Goal: Transaction & Acquisition: Purchase product/service

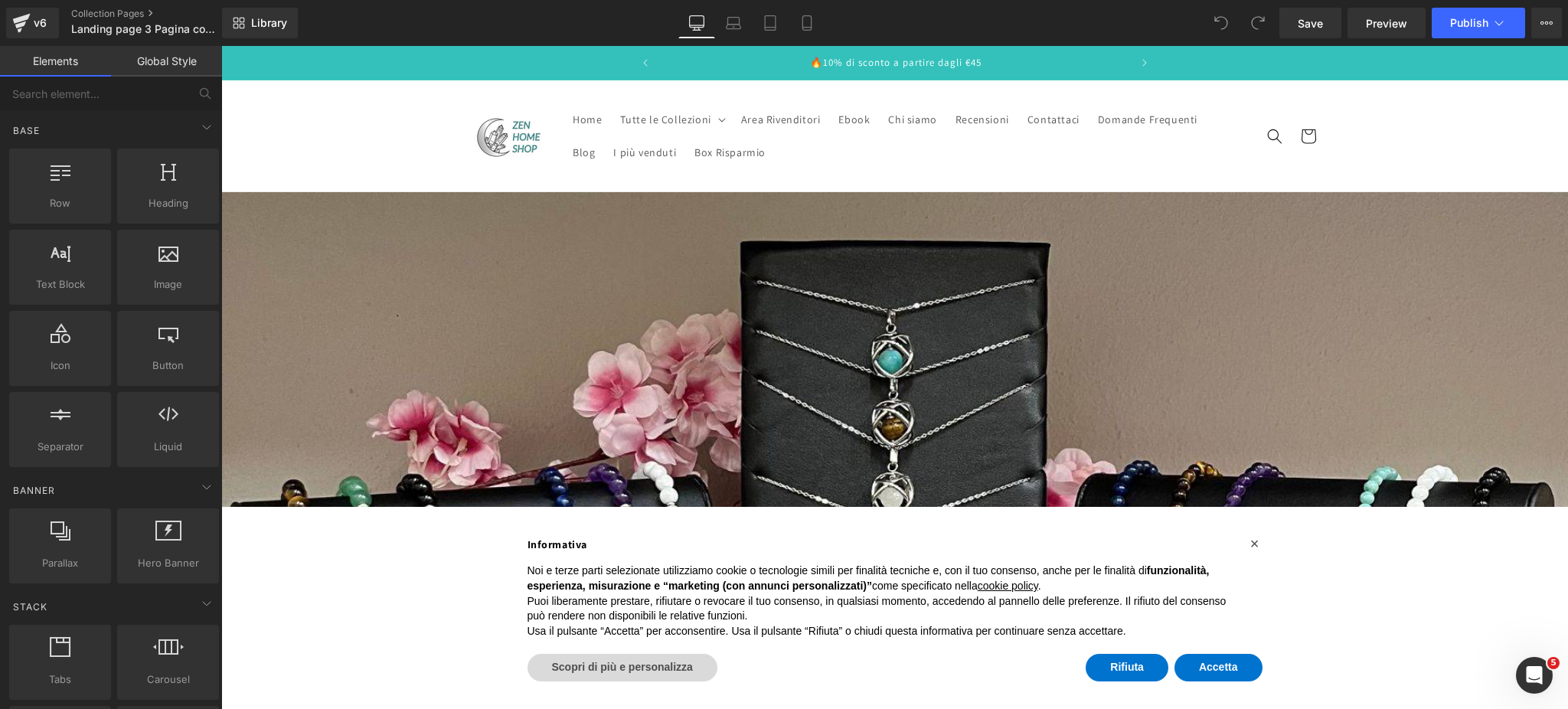
scroll to position [0, 472]
click at [1235, 679] on button "Accetta" at bounding box center [1218, 667] width 88 height 28
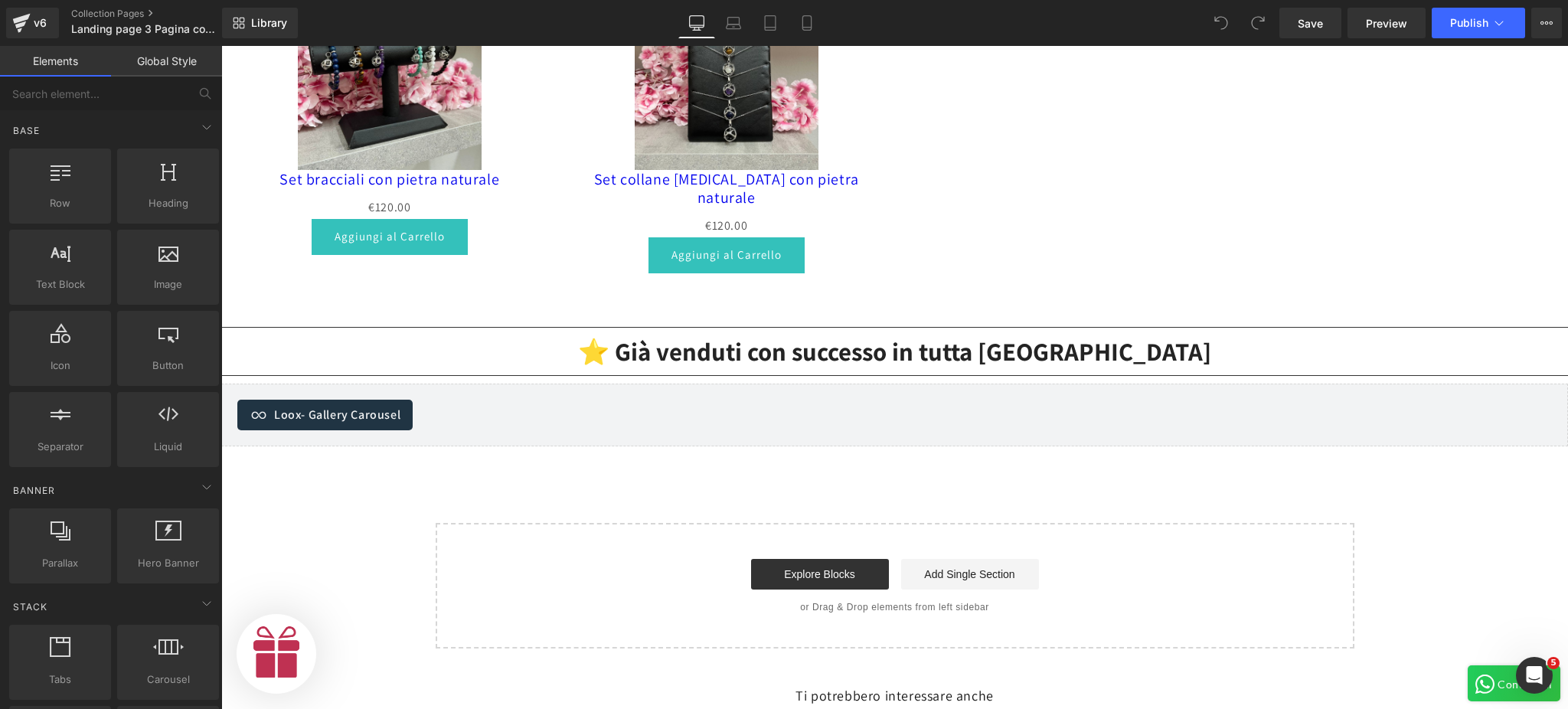
scroll to position [0, 943]
click at [799, 28] on icon at bounding box center [806, 22] width 15 height 15
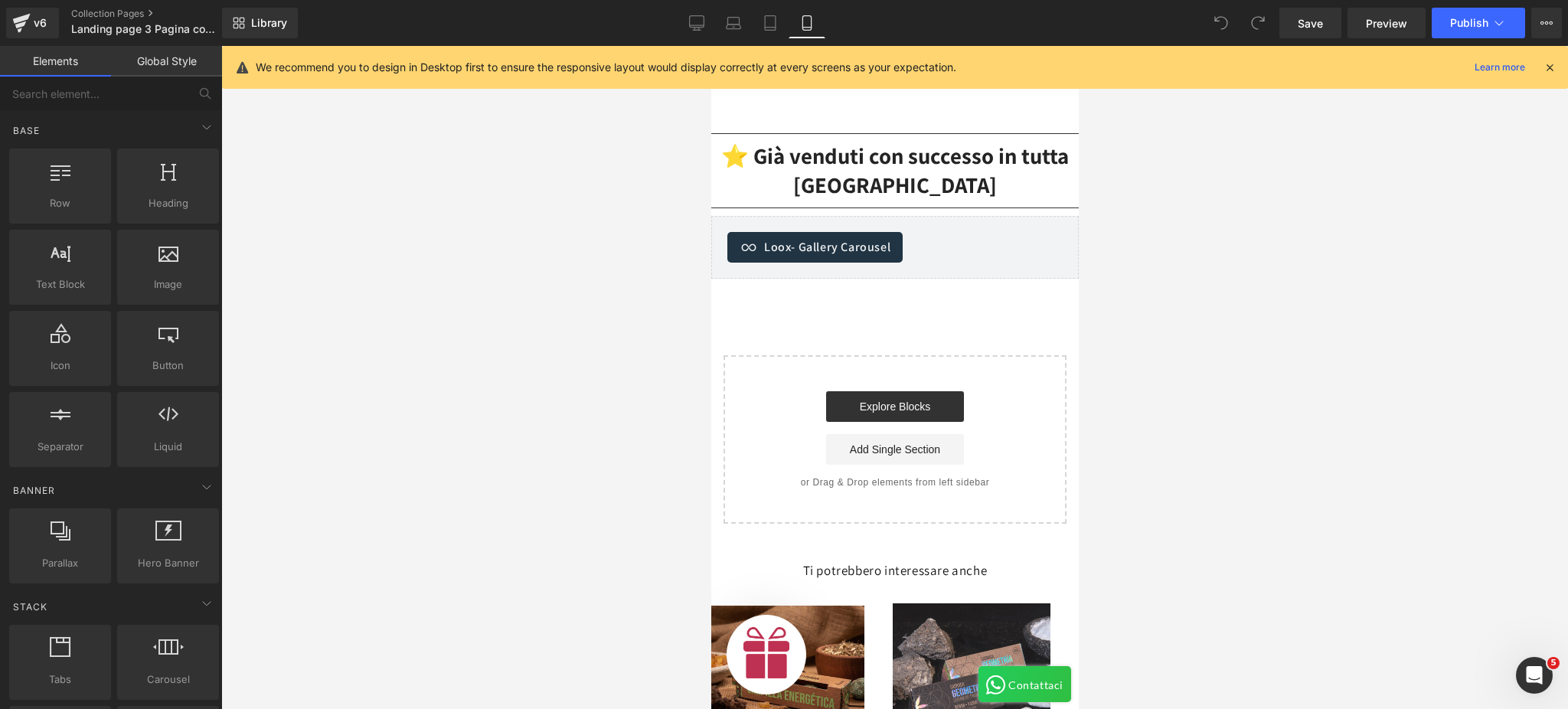
scroll to position [714, 0]
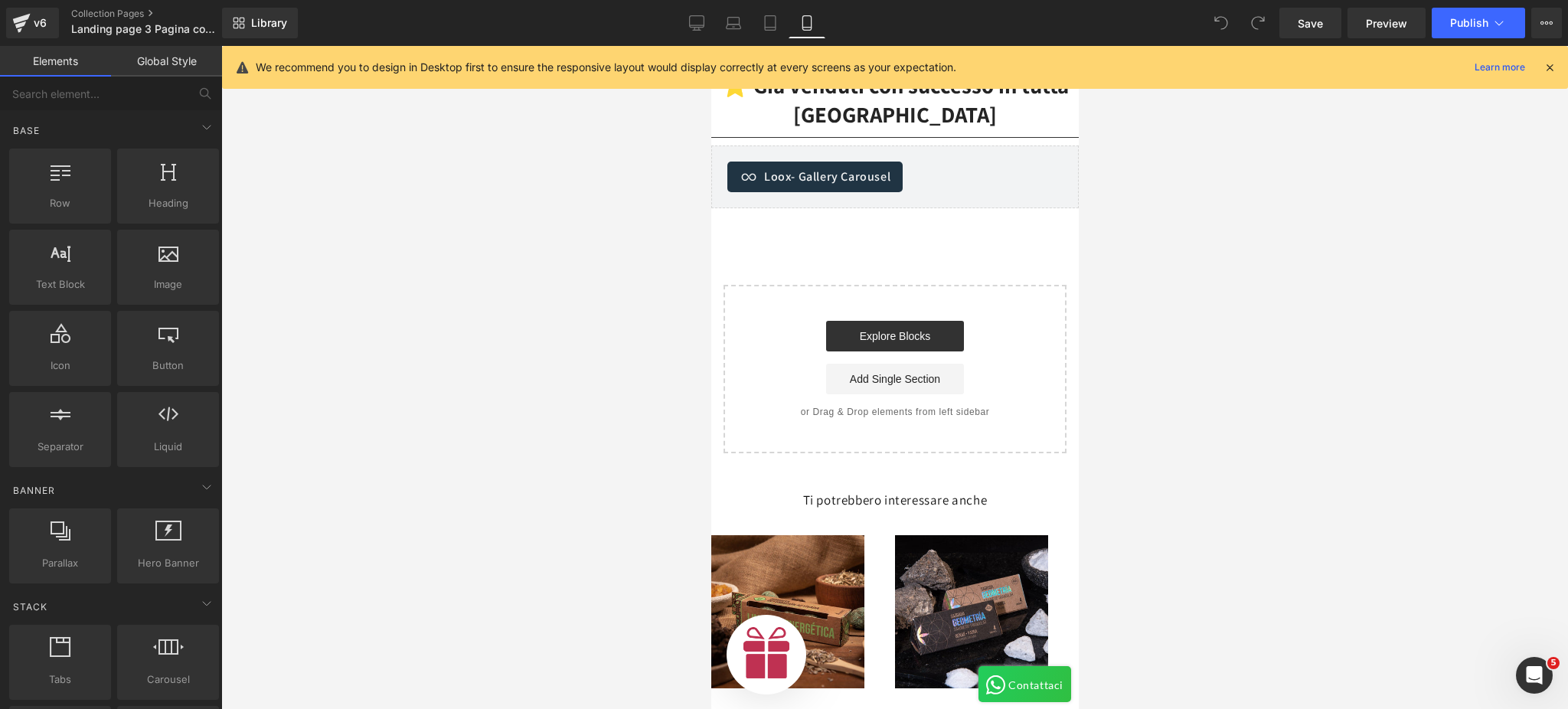
click at [1557, 70] on div "We recommend you to design in Desktop first to ensure the responsive layout wou…" at bounding box center [895, 66] width 1346 height 43
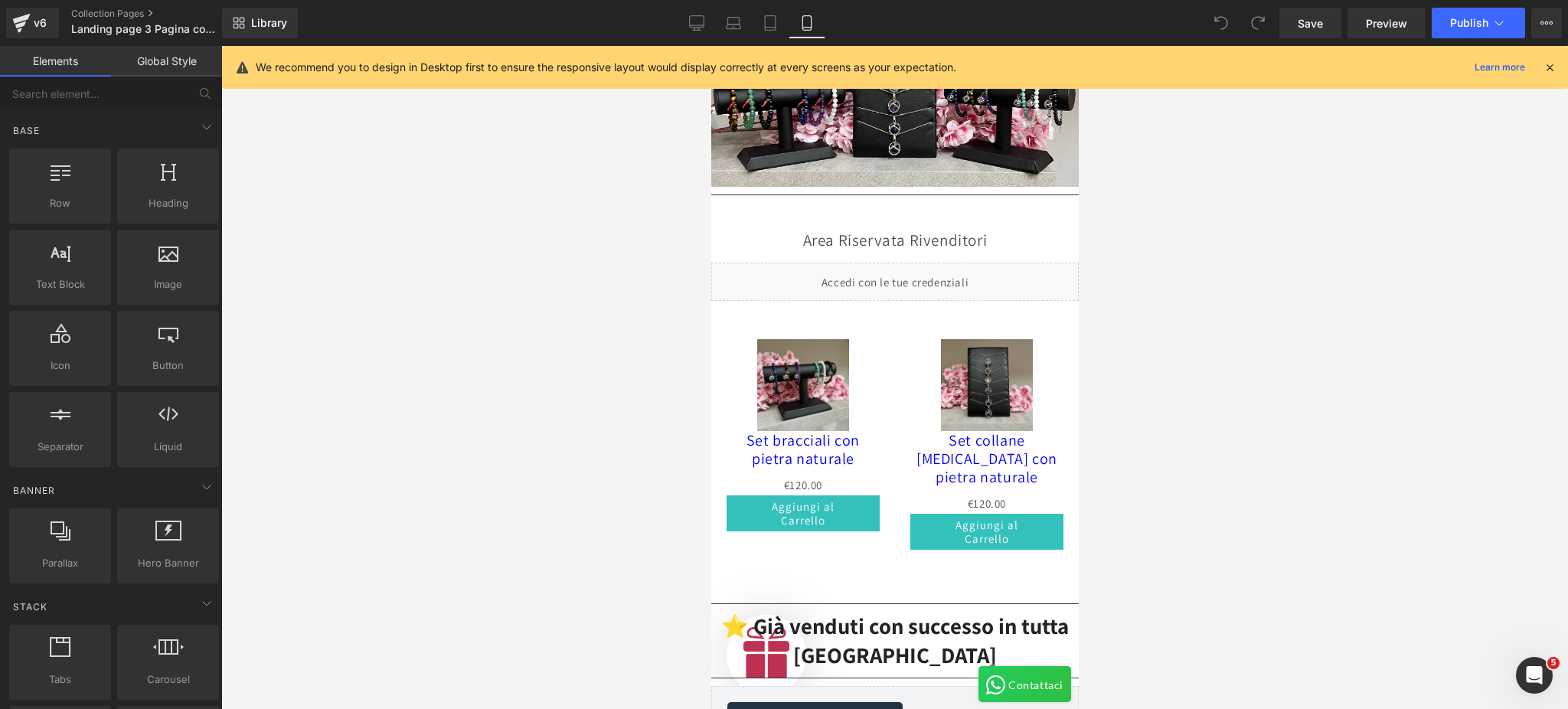
scroll to position [0, 0]
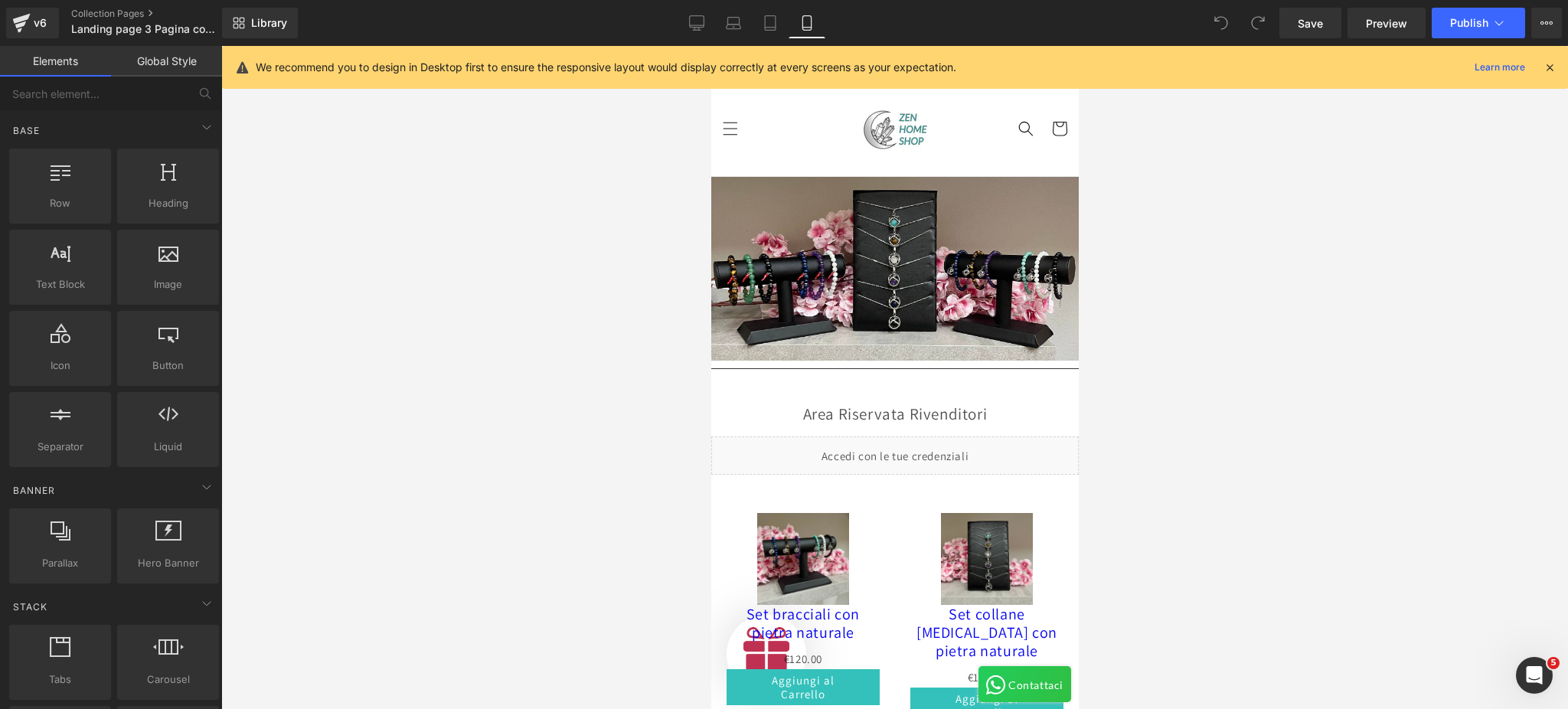
click at [540, 195] on div at bounding box center [895, 377] width 1347 height 663
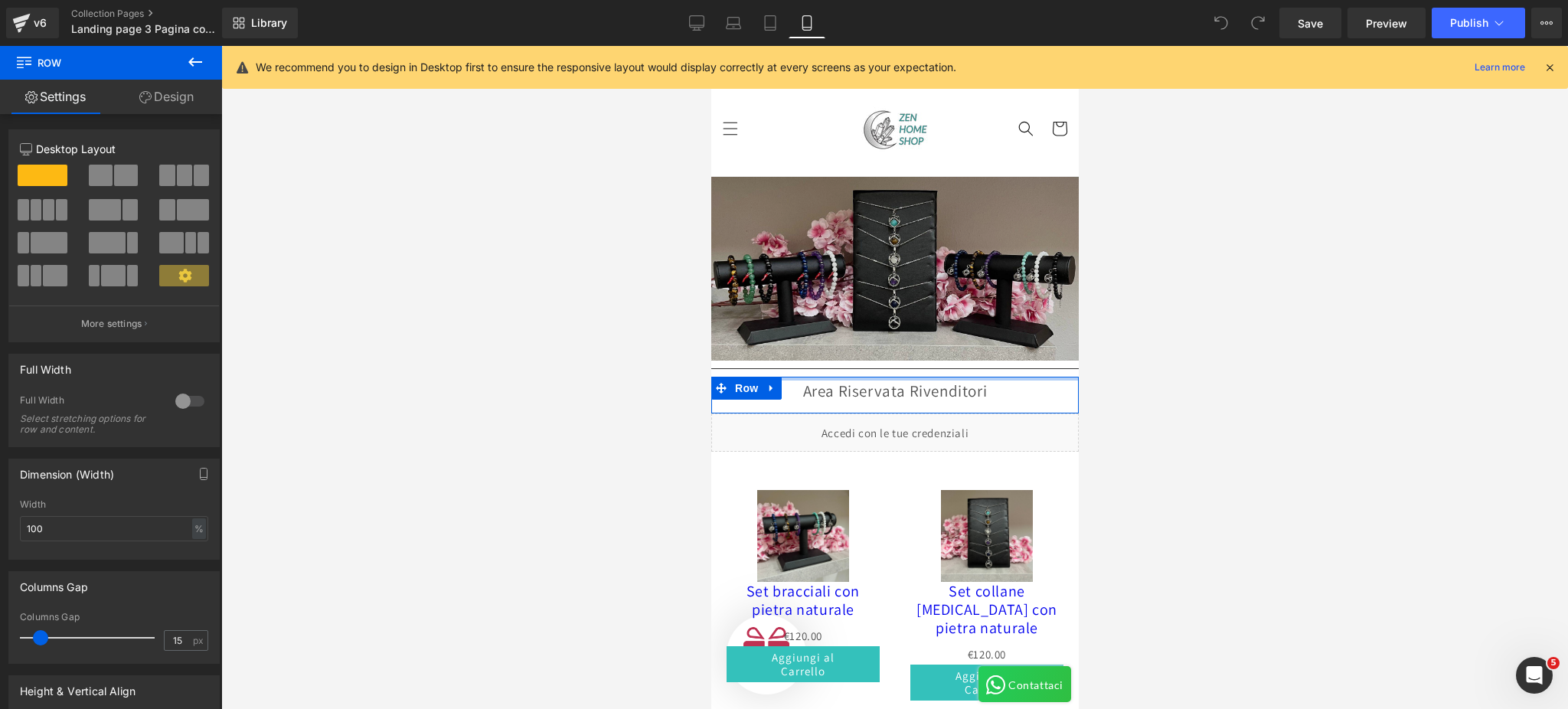
drag, startPoint x: 837, startPoint y: 369, endPoint x: 857, endPoint y: 298, distance: 73.8
click at [857, 299] on div "Image Separator Area Riservata Rivenditori Text Block Row Liquid Sale Off (P) I…" at bounding box center [894, 660] width 368 height 968
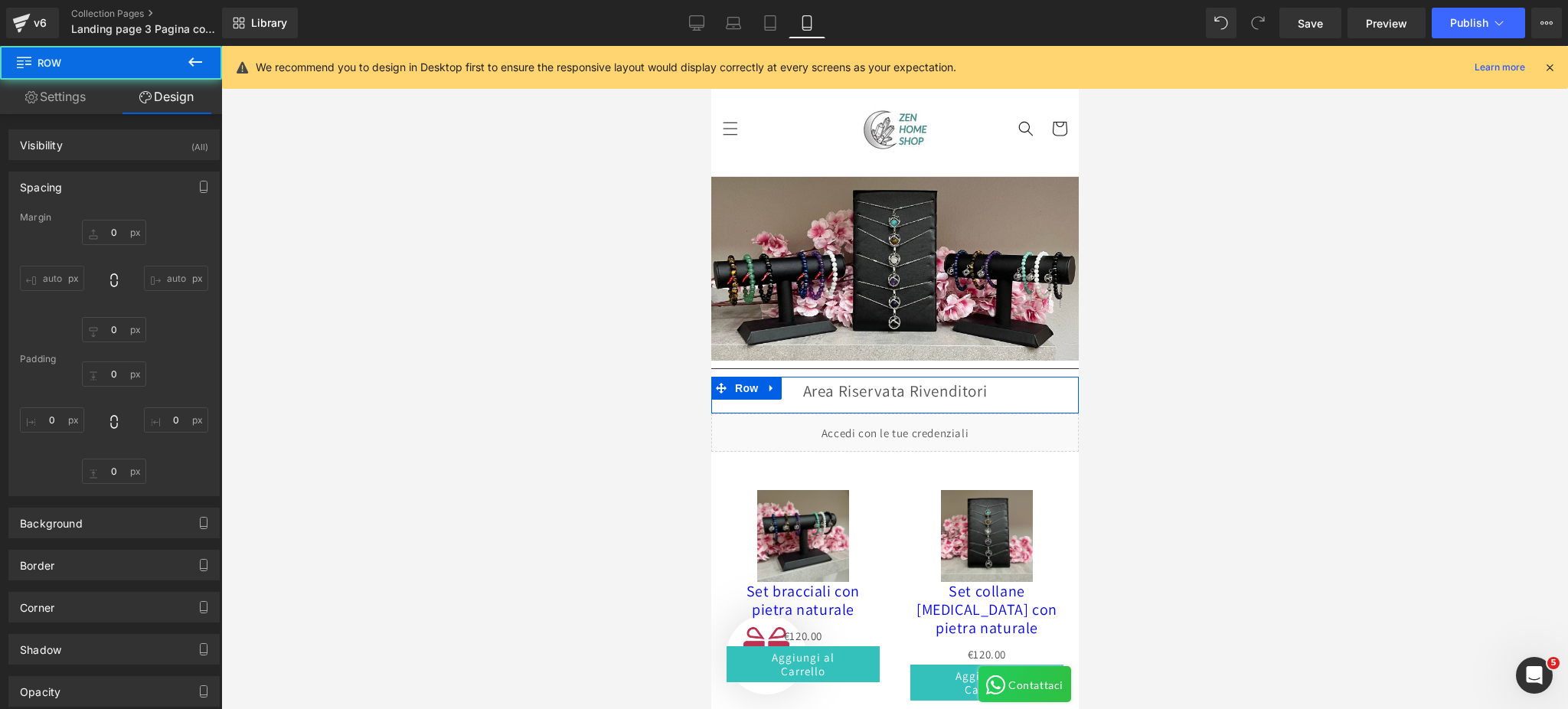
type input "0"
type input "10"
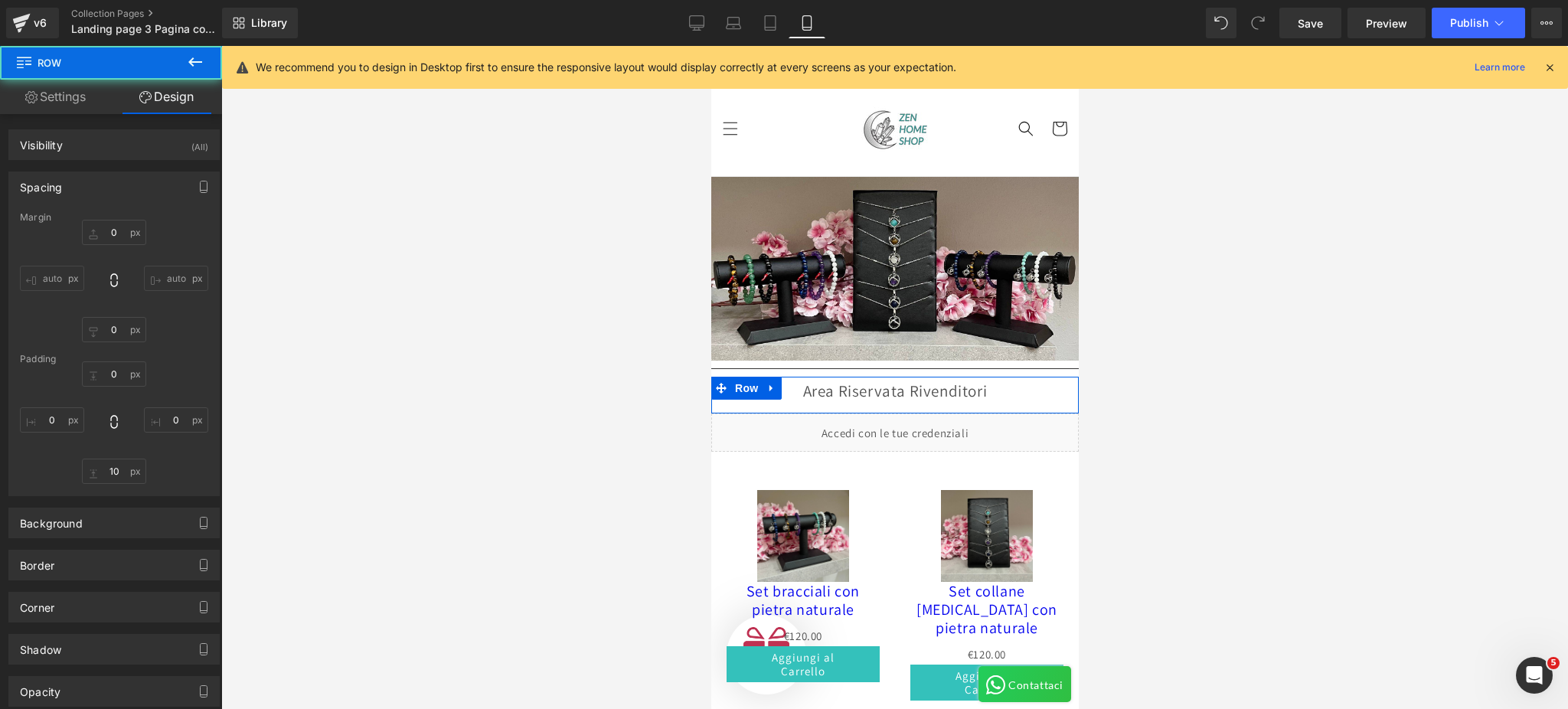
type input "0"
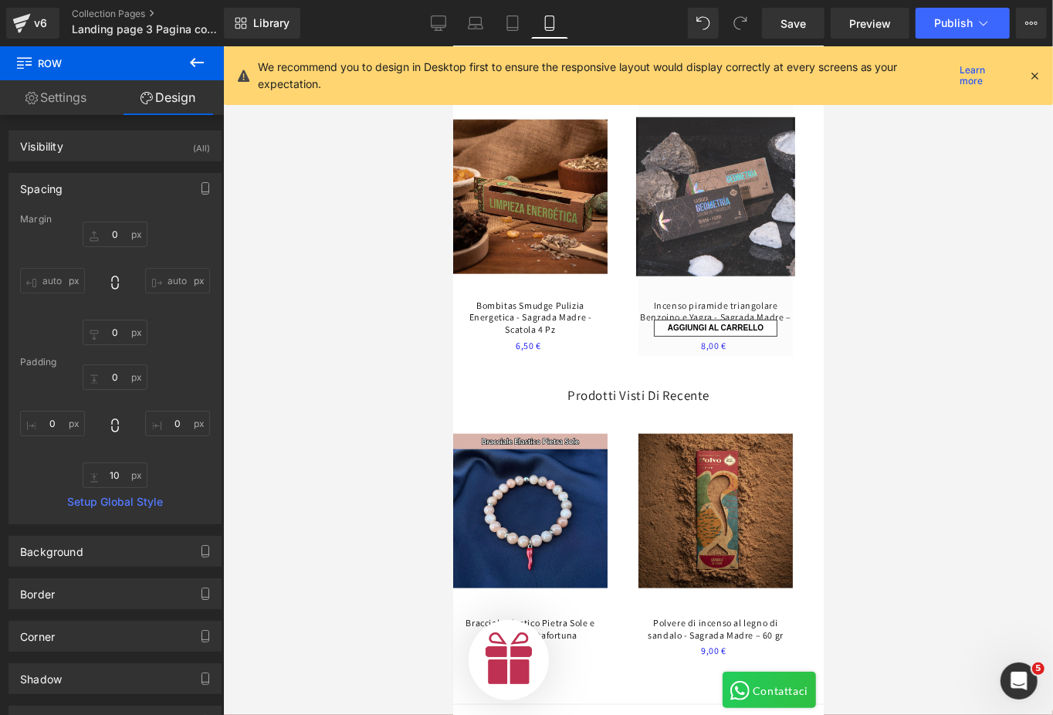
scroll to position [808, 0]
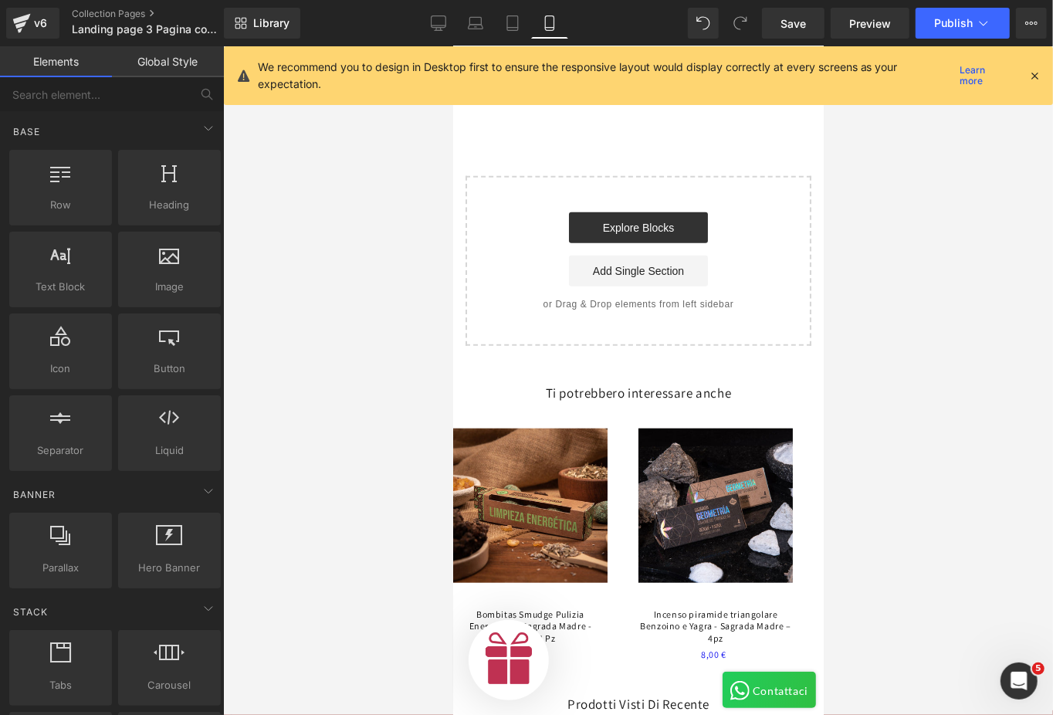
click at [639, 384] on h3 "Ti potrebbero interessare anche" at bounding box center [637, 392] width 371 height 17
click at [622, 408] on ul "Bombitas Smudge Pulizia Energetica - Sagrada Madre - Scatola 4 Pz Zen Home 6,50…" at bounding box center [637, 536] width 371 height 256
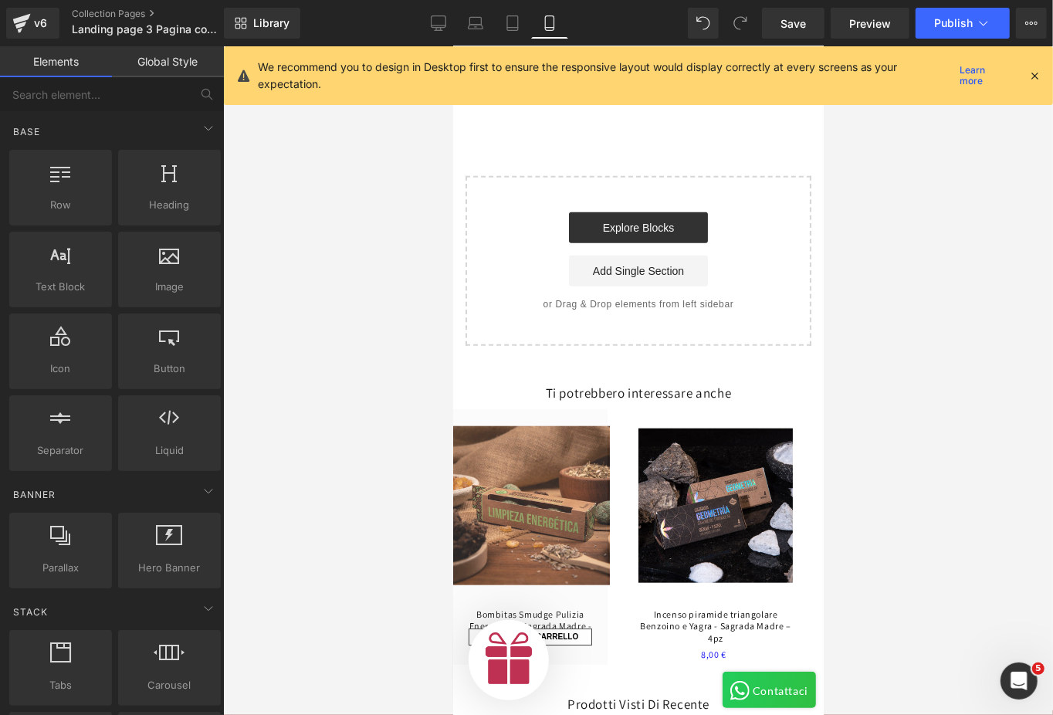
click at [588, 432] on div "AGGIUNGI AL CARRELLO" at bounding box center [529, 536] width 154 height 256
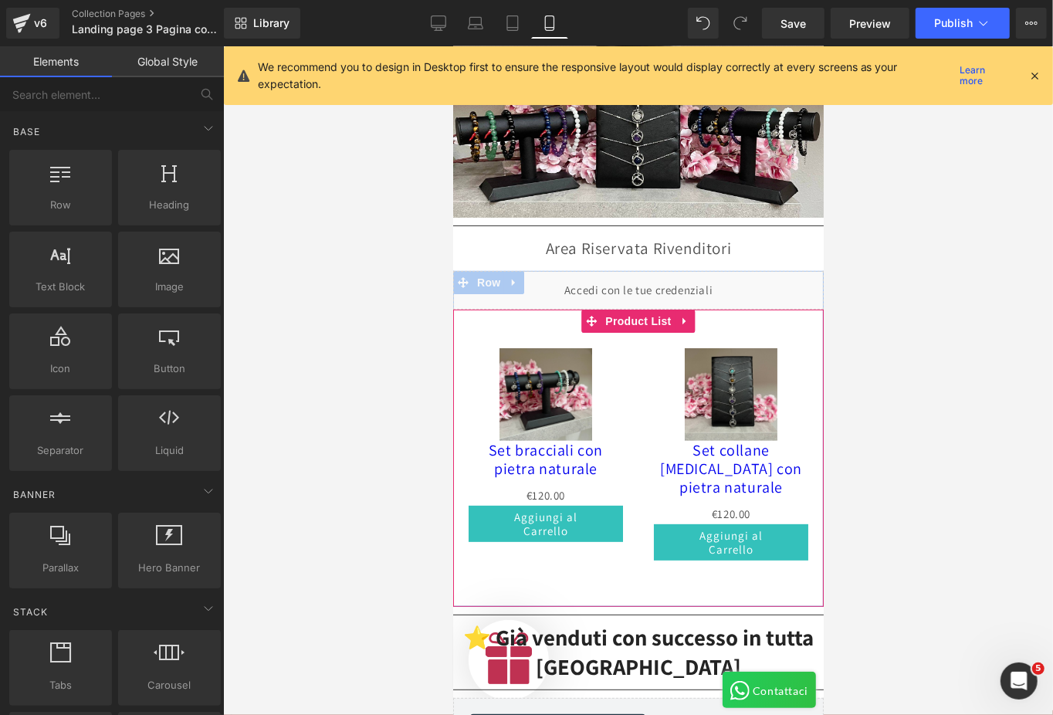
scroll to position [0, 0]
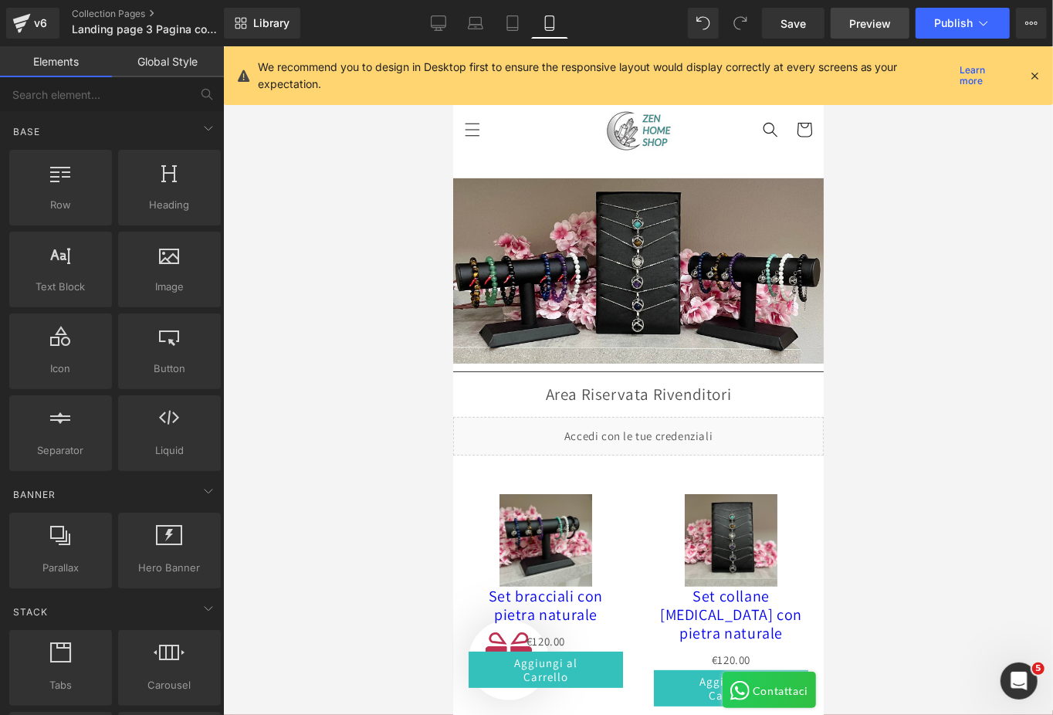
click at [882, 20] on span "Preview" at bounding box center [870, 23] width 42 height 16
